Goal: Navigation & Orientation: Find specific page/section

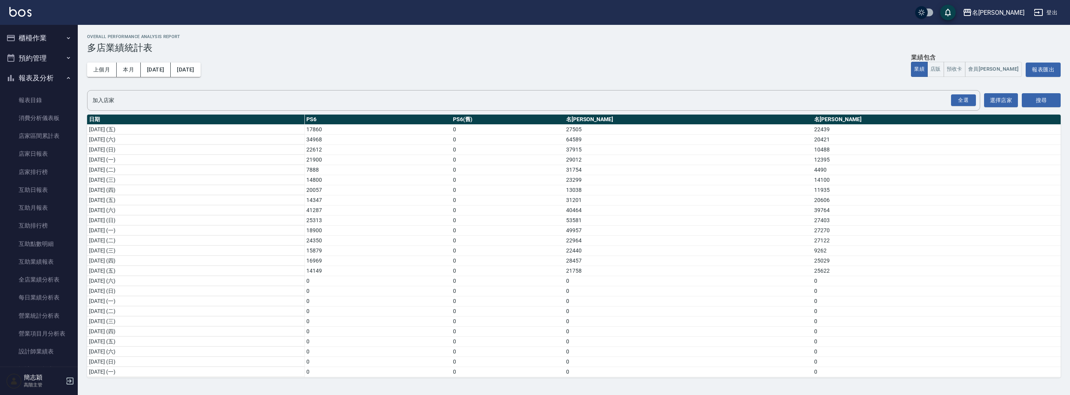
scroll to position [103, 0]
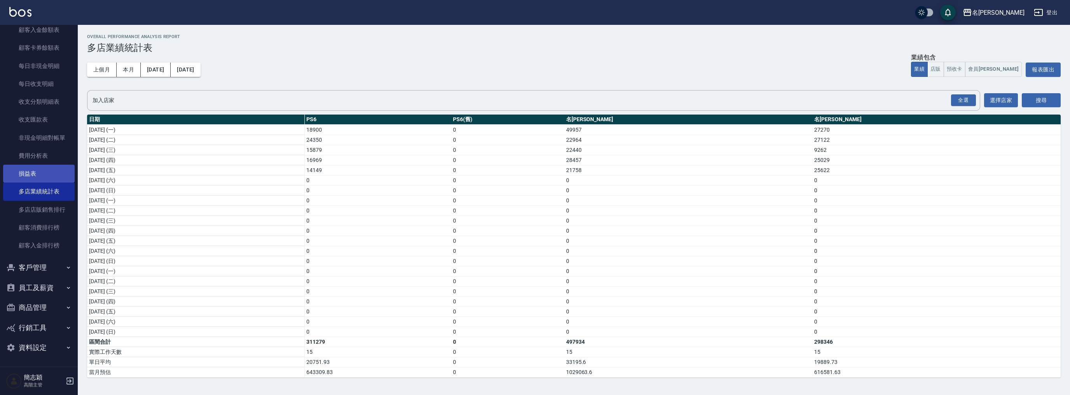
click at [36, 171] on link "損益表" at bounding box center [39, 174] width 72 height 18
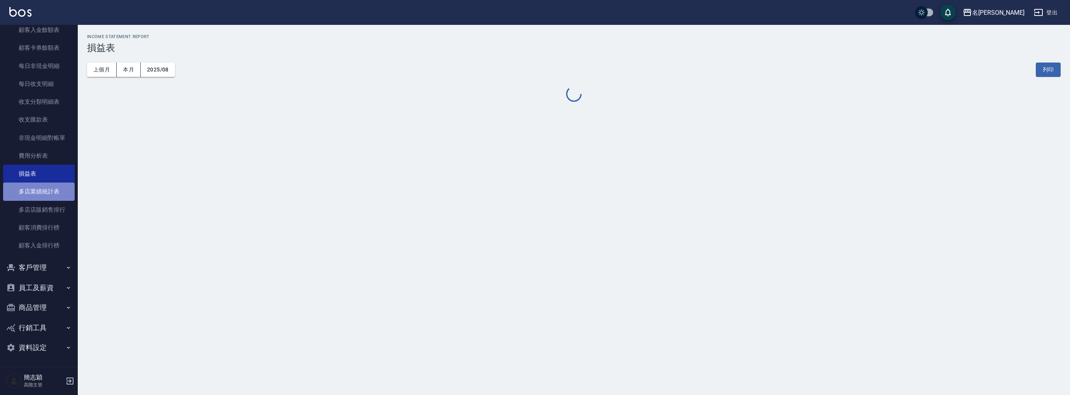
click at [45, 194] on link "多店業績統計表" at bounding box center [39, 192] width 72 height 18
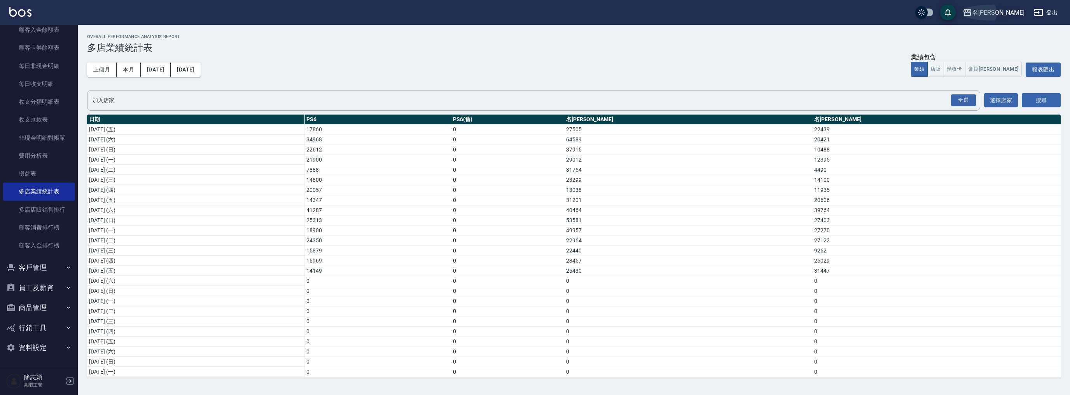
click at [1017, 13] on div "名[PERSON_NAME]" at bounding box center [998, 13] width 52 height 10
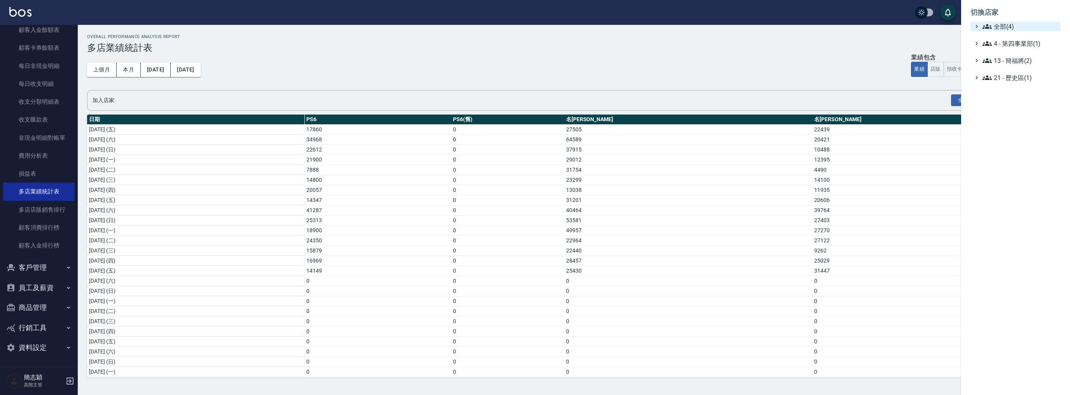
click at [1003, 26] on span "全部(4)" at bounding box center [1020, 26] width 75 height 9
click at [1006, 75] on span "名[PERSON_NAME]" at bounding box center [1019, 75] width 76 height 9
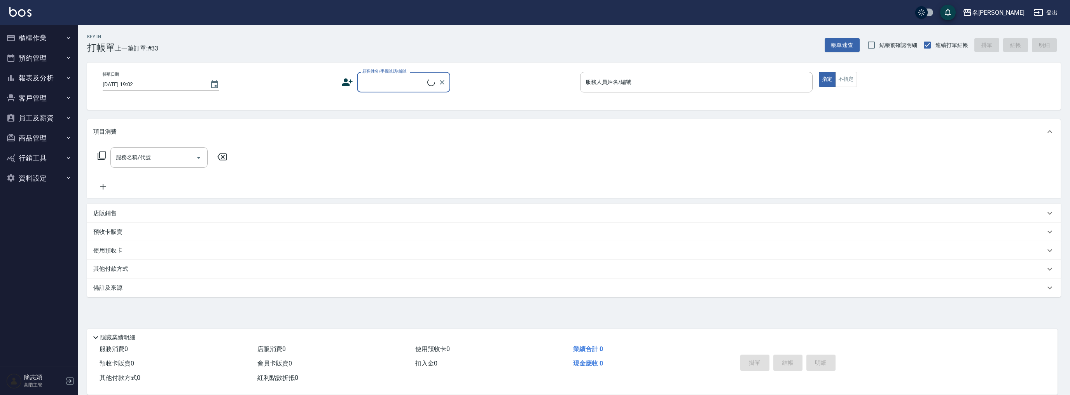
click at [42, 79] on button "報表及分析" at bounding box center [39, 78] width 72 height 20
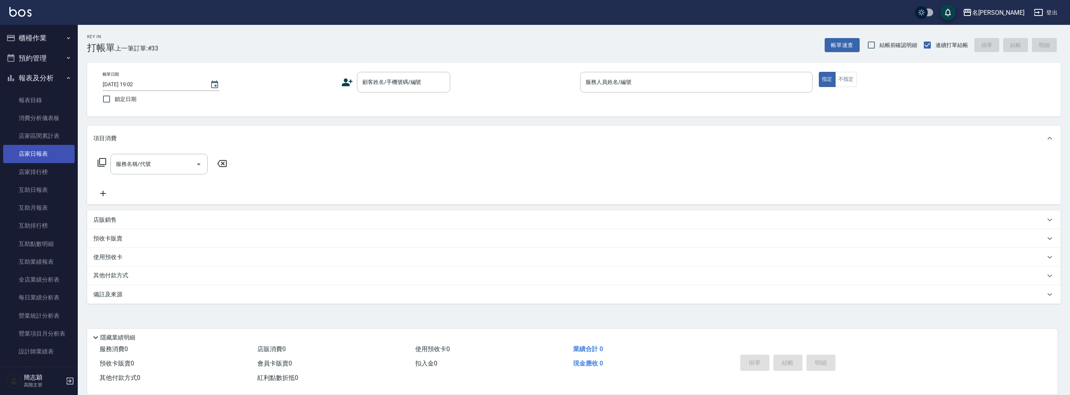
click at [49, 152] on link "店家日報表" at bounding box center [39, 154] width 72 height 18
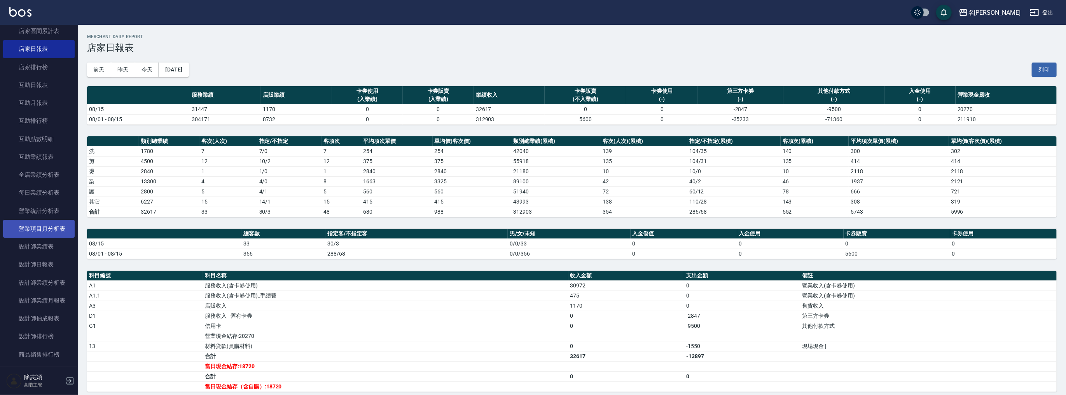
scroll to position [145, 0]
click at [49, 218] on link "設計師日報表" at bounding box center [39, 225] width 72 height 18
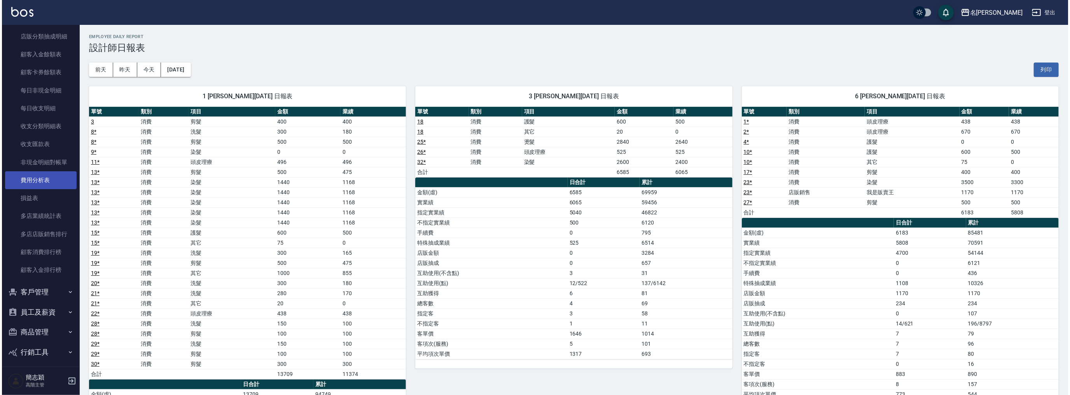
scroll to position [610, 0]
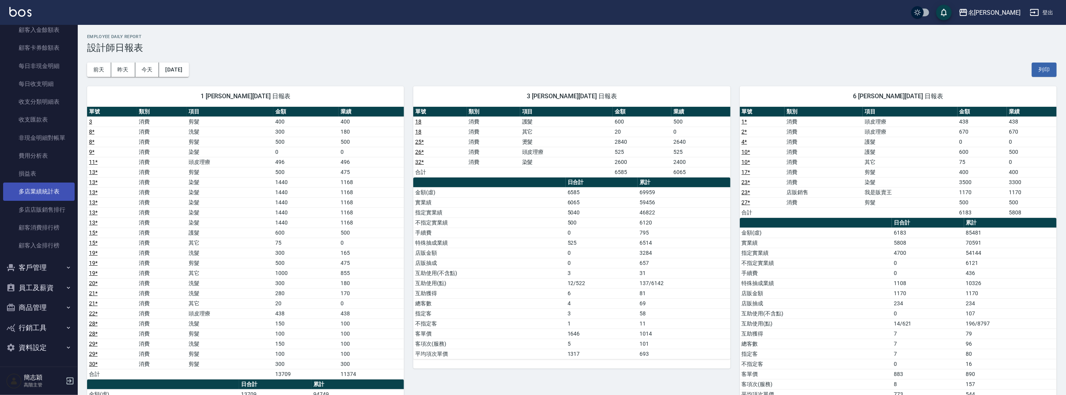
click at [49, 192] on link "多店業績統計表" at bounding box center [39, 192] width 72 height 18
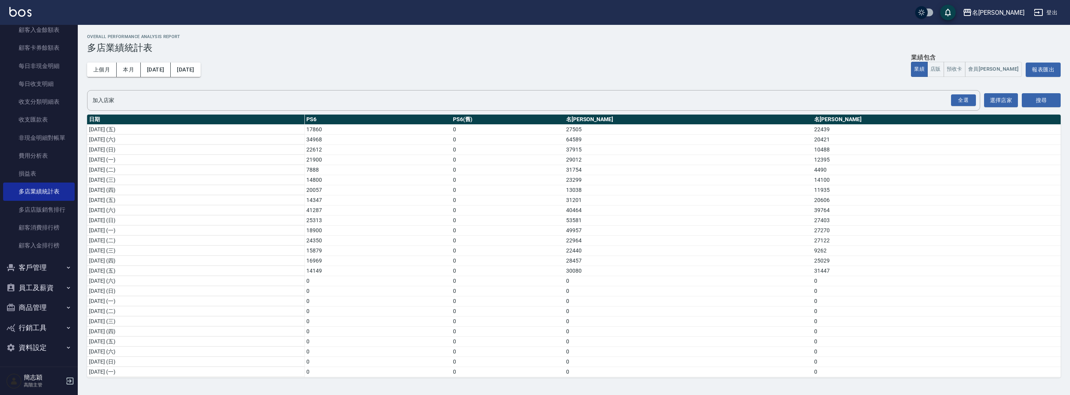
scroll to position [103, 0]
